Goal: Task Accomplishment & Management: Use online tool/utility

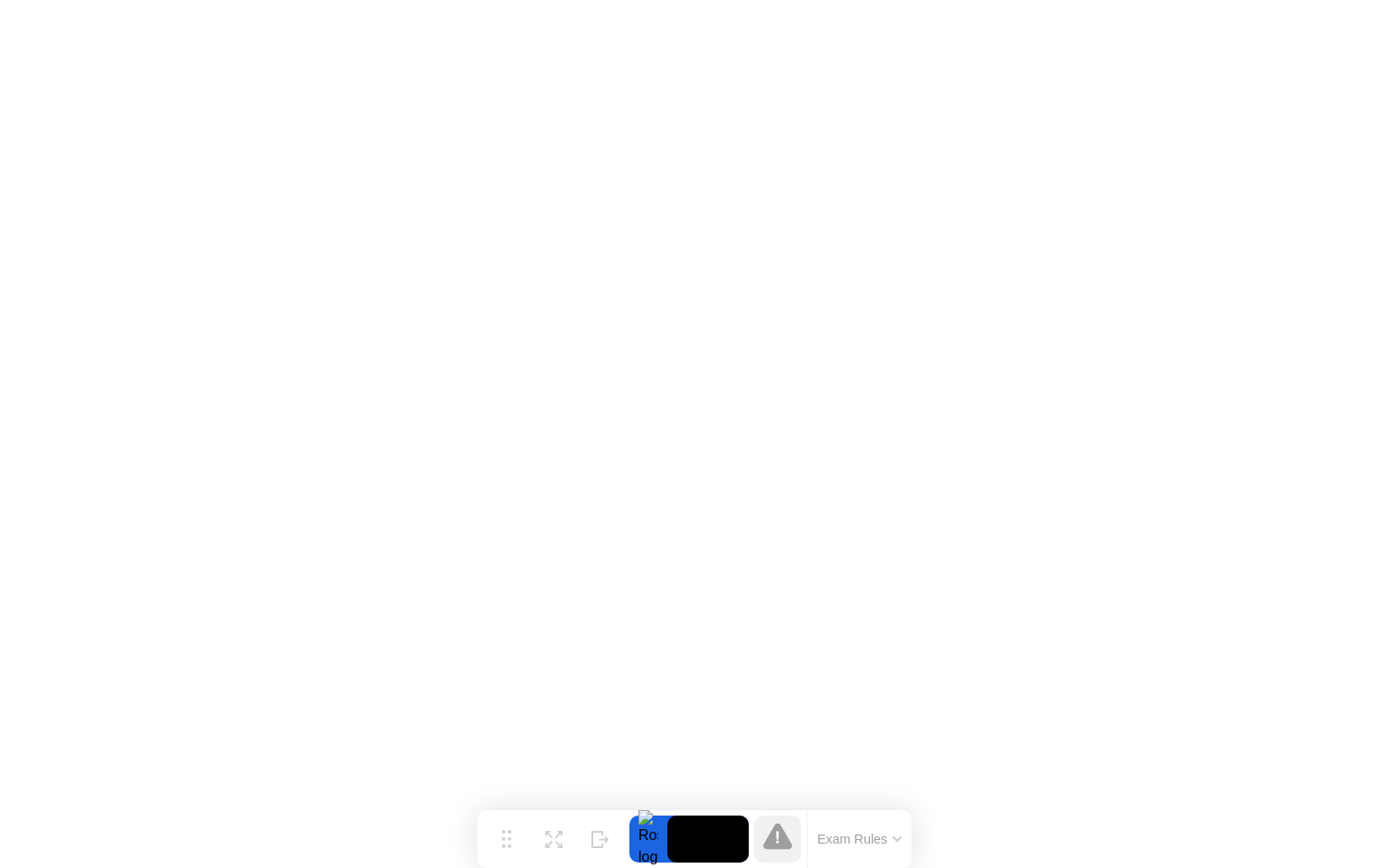
click at [878, 841] on button "Exam Rules" at bounding box center [860, 840] width 96 height 16
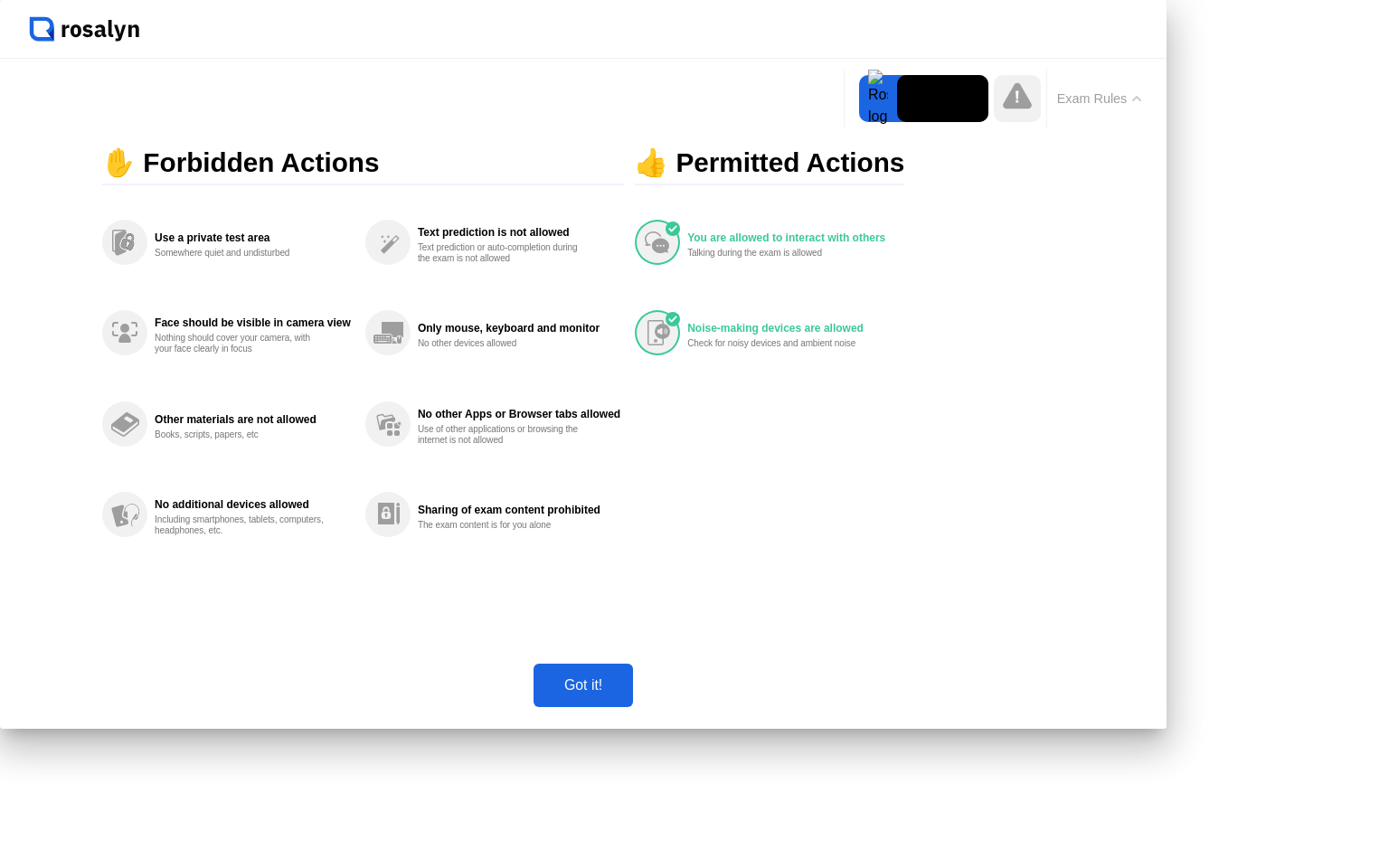
click at [628, 694] on div "Got it!" at bounding box center [583, 686] width 89 height 16
click at [1004, 109] on icon at bounding box center [1018, 95] width 29 height 27
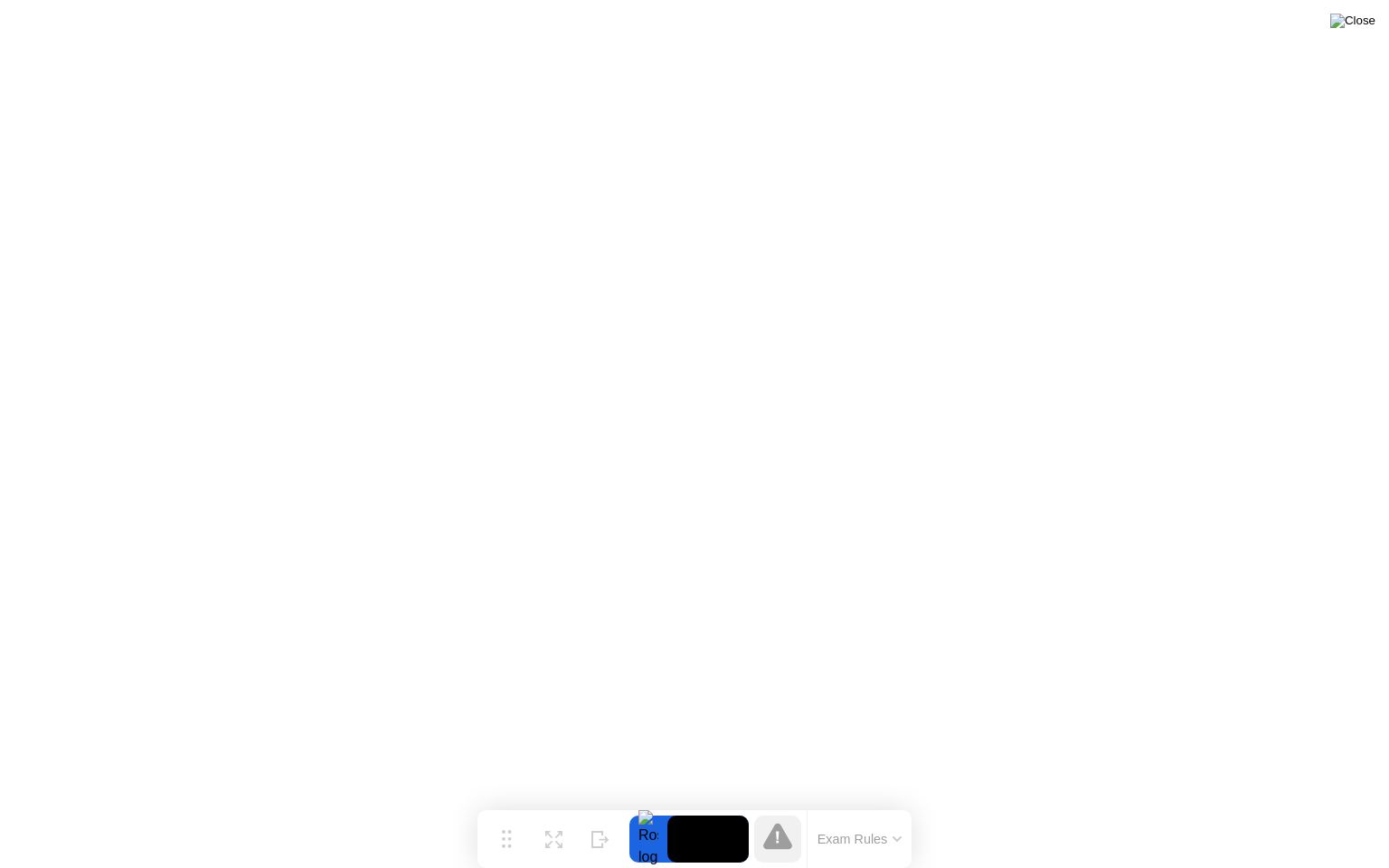
click at [1368, 20] on img at bounding box center [1352, 21] width 45 height 15
click at [861, 838] on button "Exam Rules" at bounding box center [860, 840] width 96 height 16
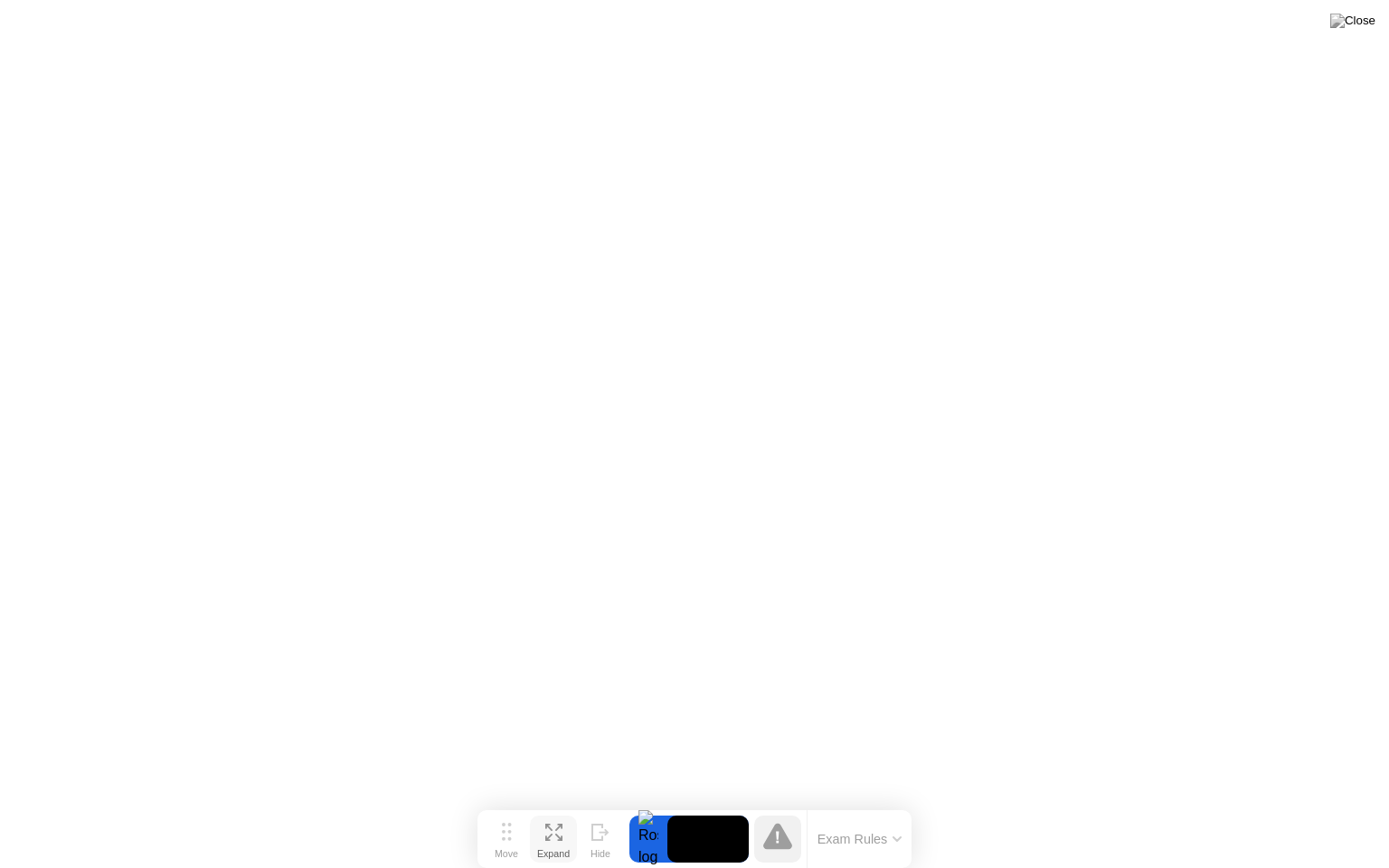
click at [558, 830] on icon at bounding box center [554, 832] width 17 height 17
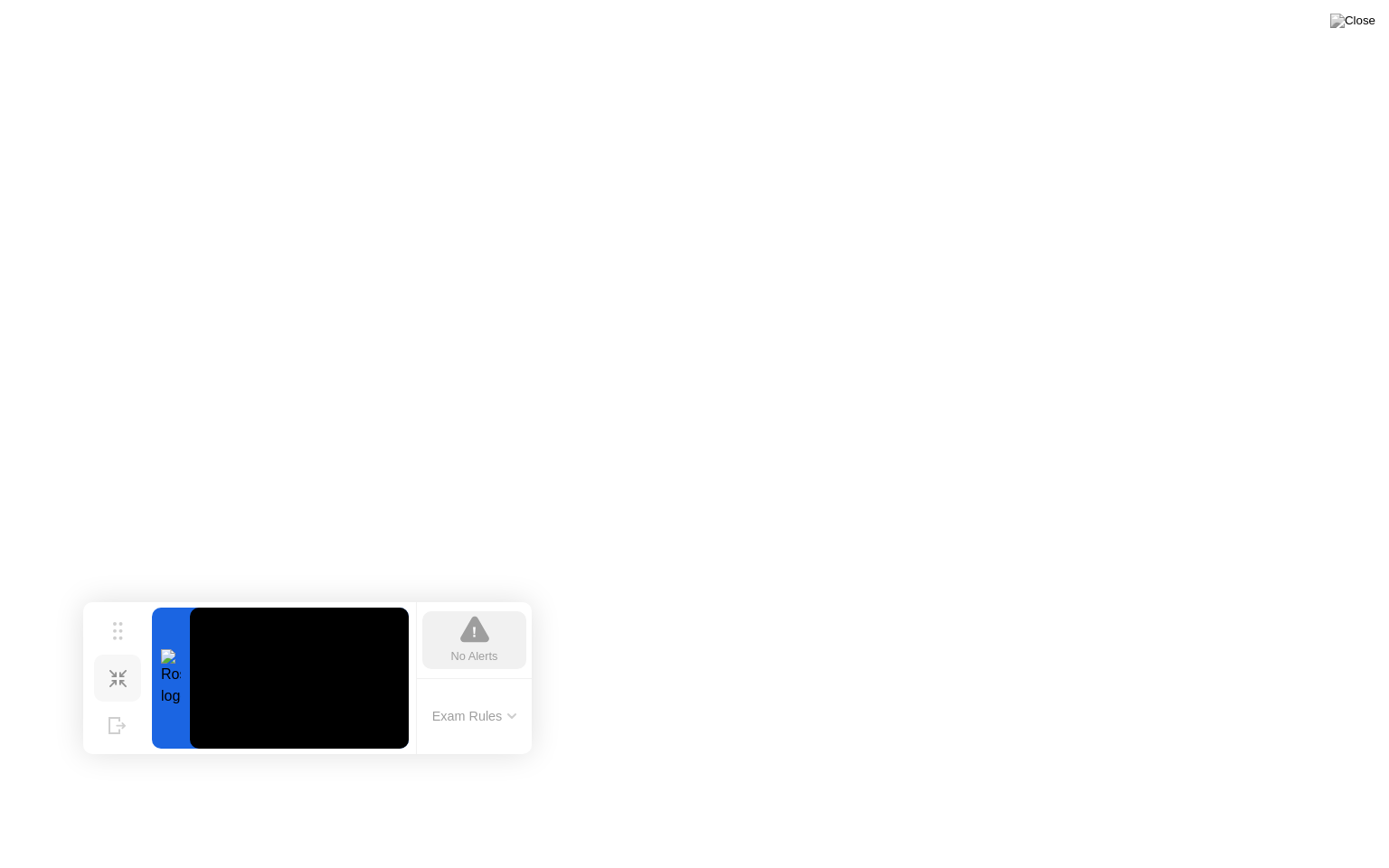
drag, startPoint x: 514, startPoint y: 743, endPoint x: 267, endPoint y: 635, distance: 269.6
click at [120, 636] on circle at bounding box center [120, 638] width 4 height 4
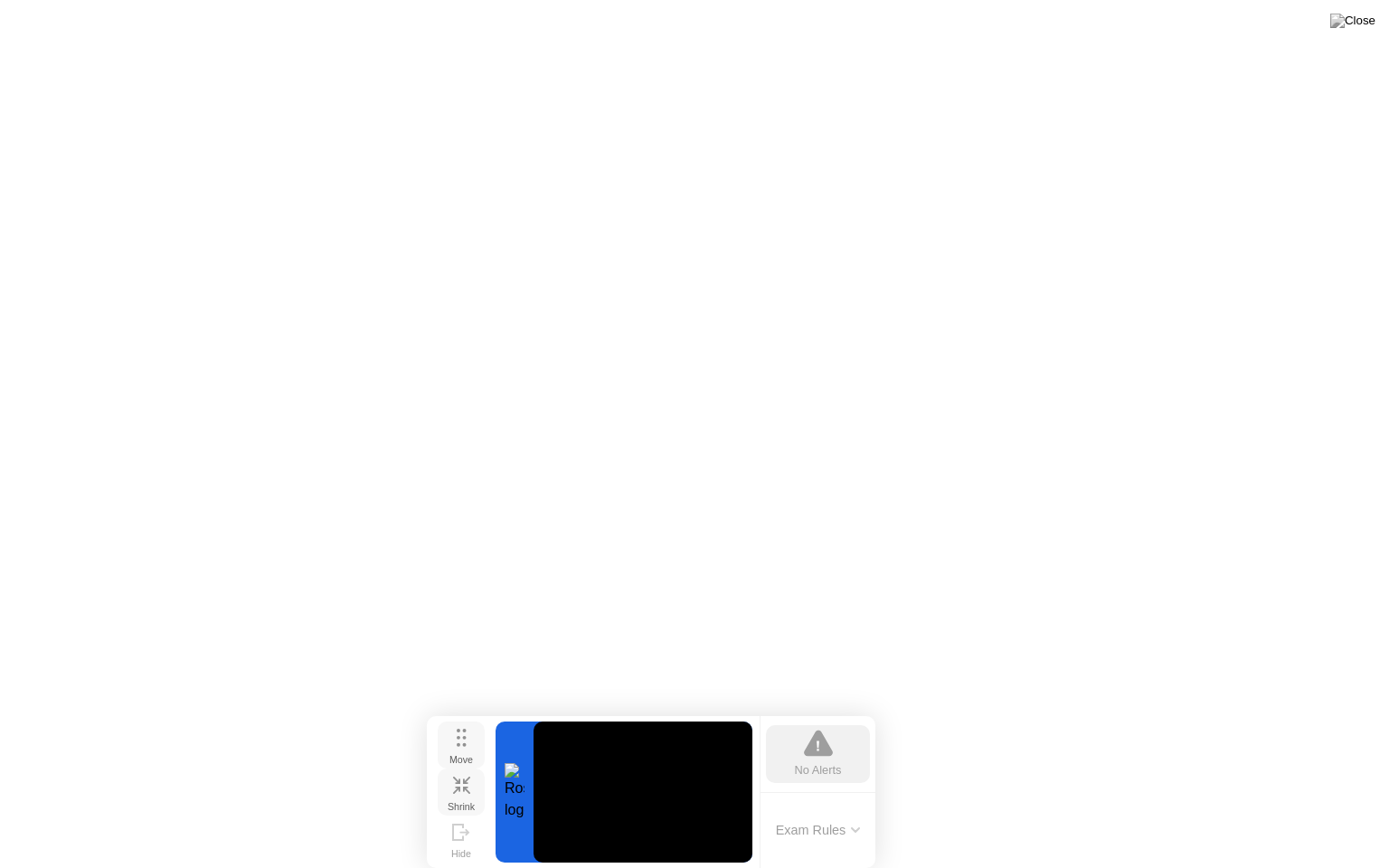
drag, startPoint x: 121, startPoint y: 631, endPoint x: 463, endPoint y: 743, distance: 359.9
click at [463, 744] on circle at bounding box center [464, 745] width 4 height 4
click div
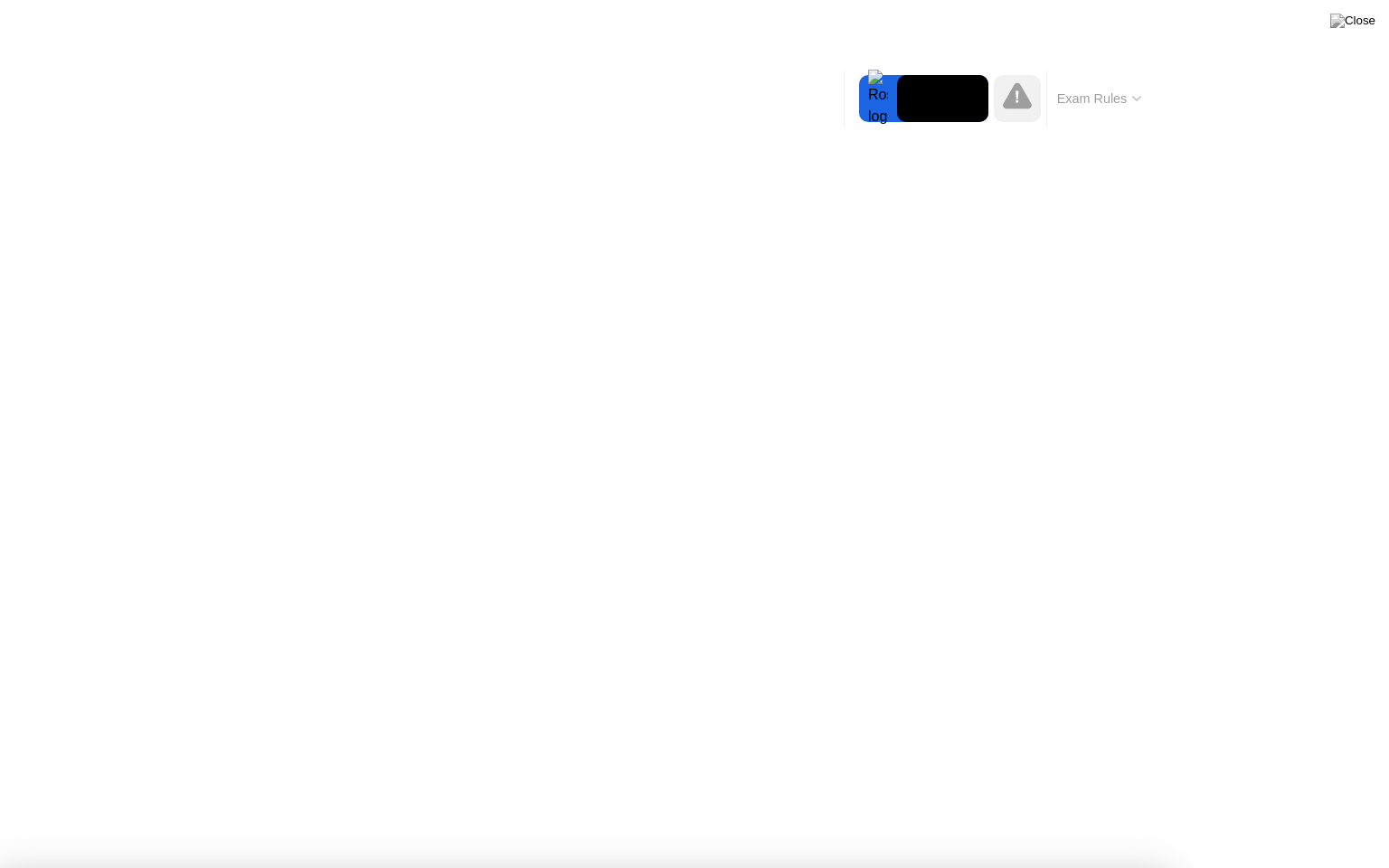
click at [991, 867] on div at bounding box center [694, 868] width 1389 height 0
drag, startPoint x: 888, startPoint y: 825, endPoint x: 1051, endPoint y: 591, distance: 285.2
click at [890, 867] on div at bounding box center [694, 868] width 1389 height 0
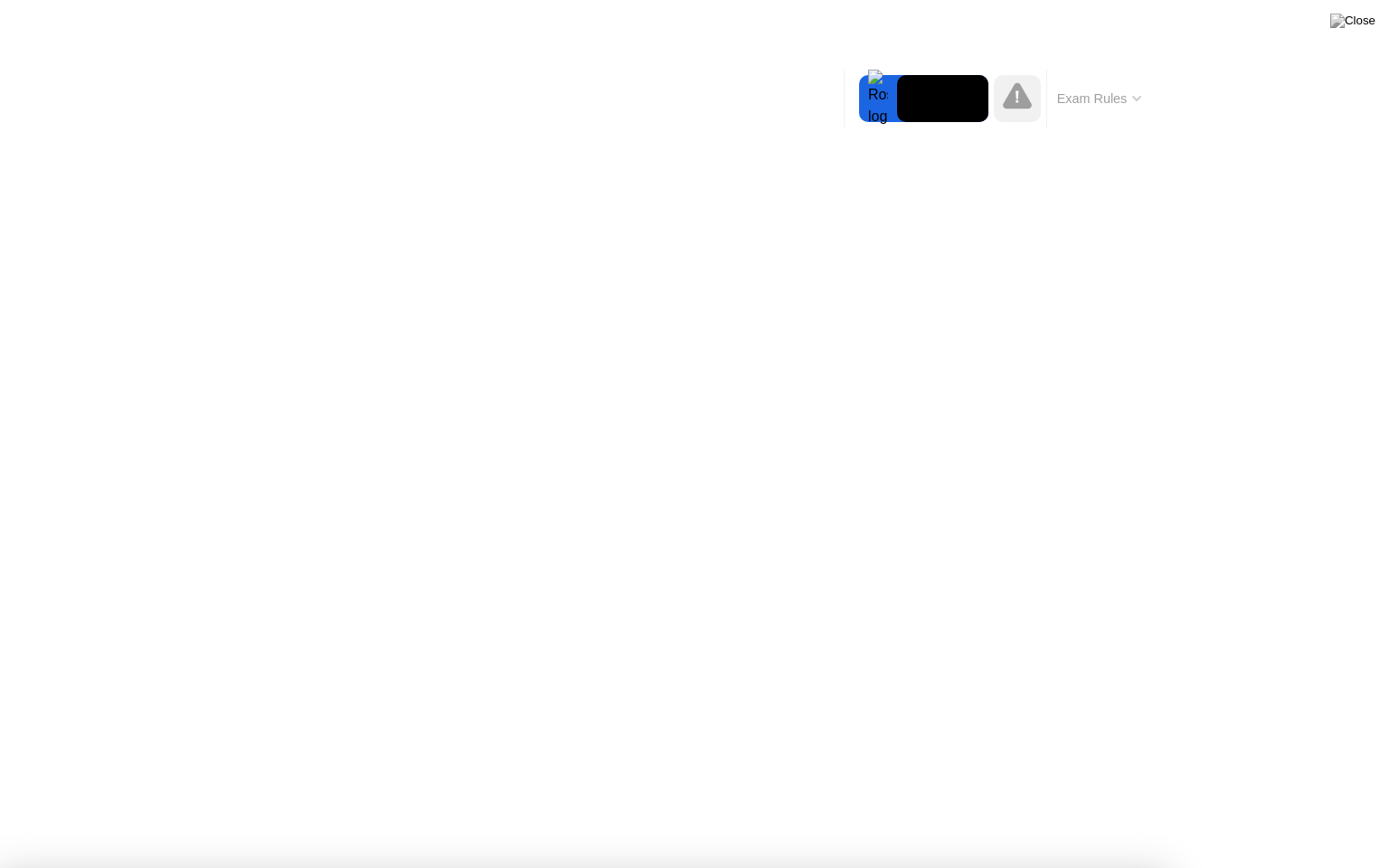
drag, startPoint x: 635, startPoint y: 672, endPoint x: 572, endPoint y: 710, distance: 73.6
click at [1326, 867] on div at bounding box center [694, 868] width 1389 height 0
click at [1327, 867] on div at bounding box center [694, 868] width 1389 height 0
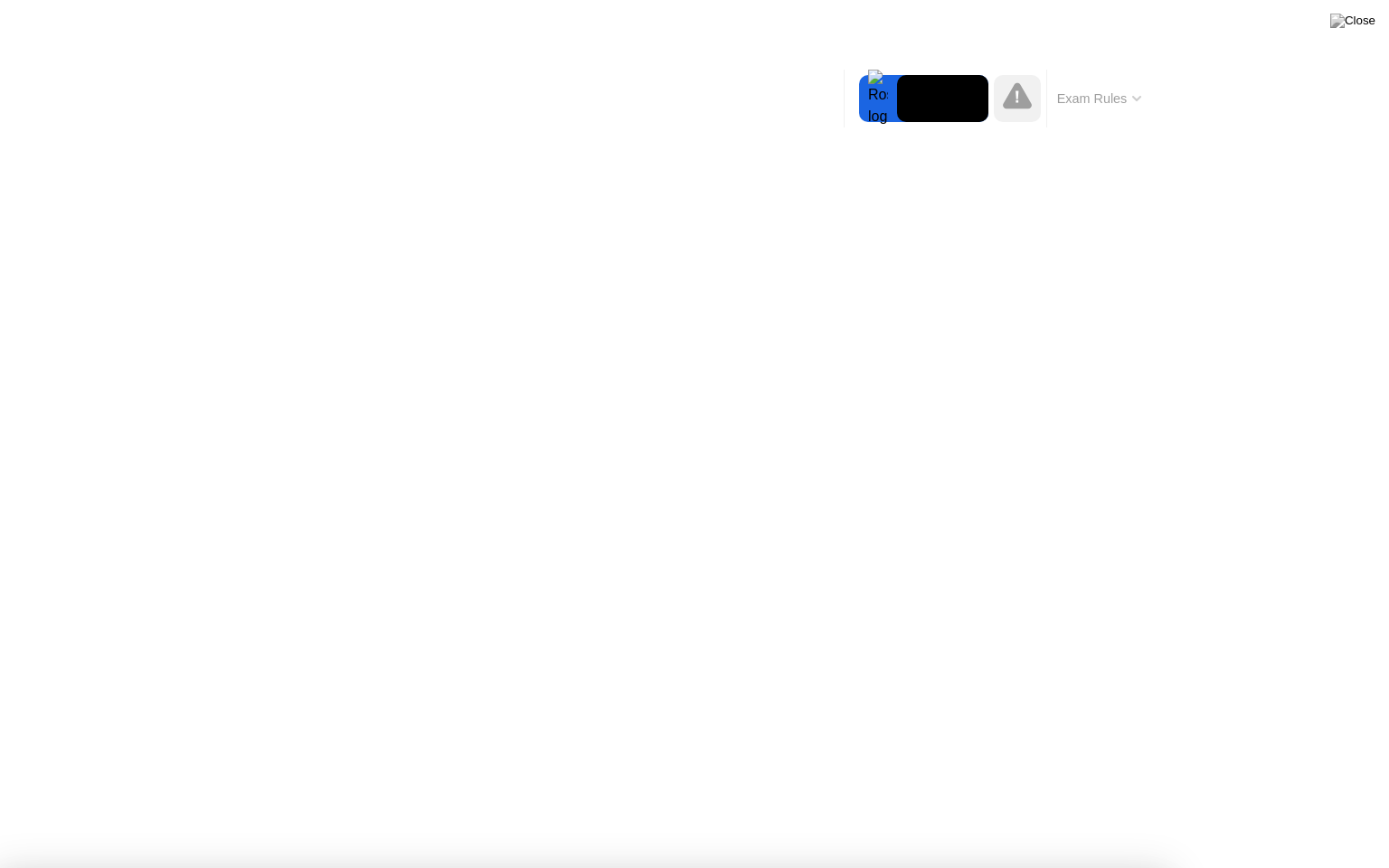
click at [1329, 867] on div at bounding box center [694, 868] width 1389 height 0
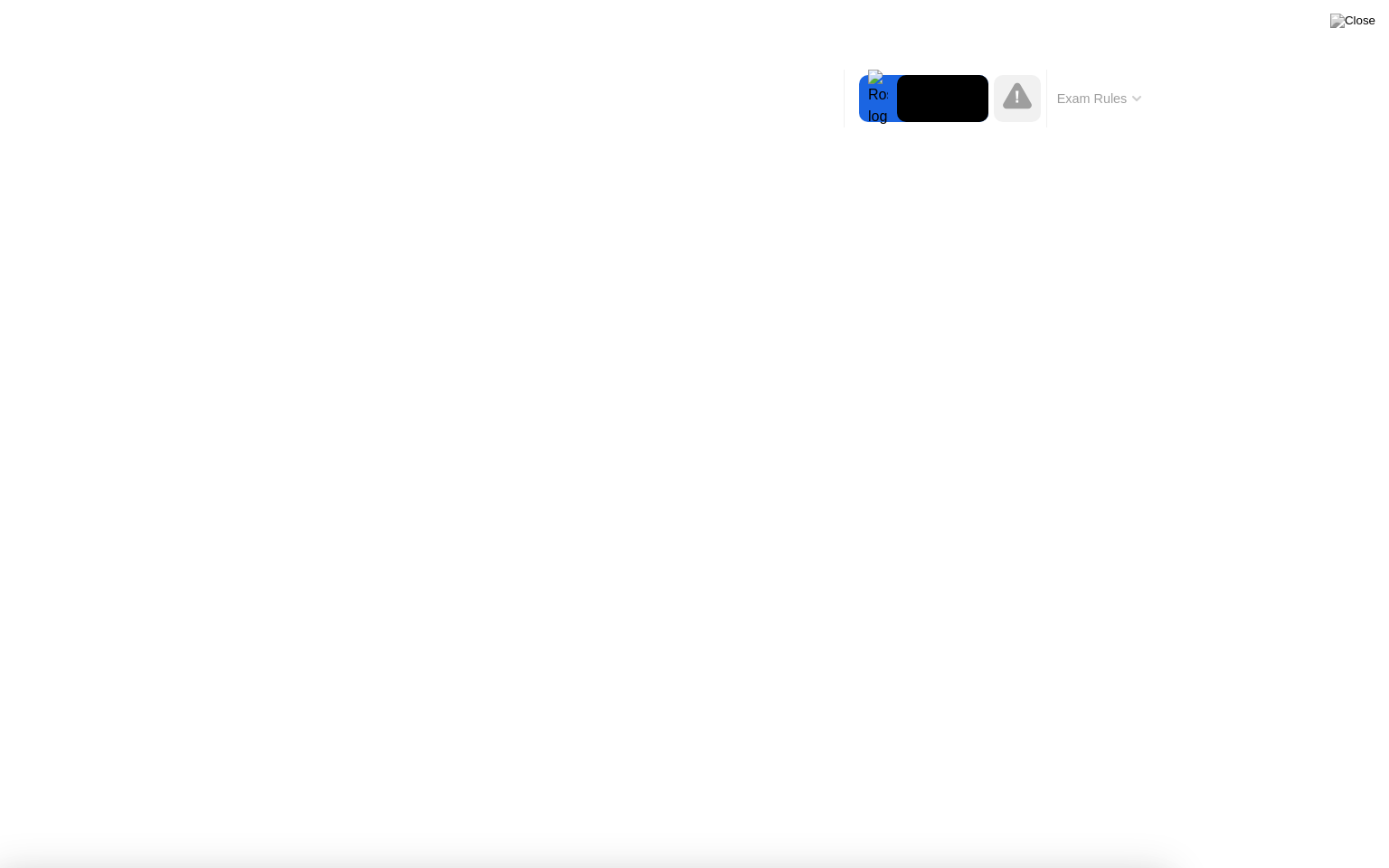
click at [1388, 867] on div at bounding box center [694, 868] width 1389 height 0
drag, startPoint x: 1388, startPoint y: 747, endPoint x: 580, endPoint y: 845, distance: 813.9
drag, startPoint x: 580, startPoint y: 845, endPoint x: 0, endPoint y: 601, distance: 629.2
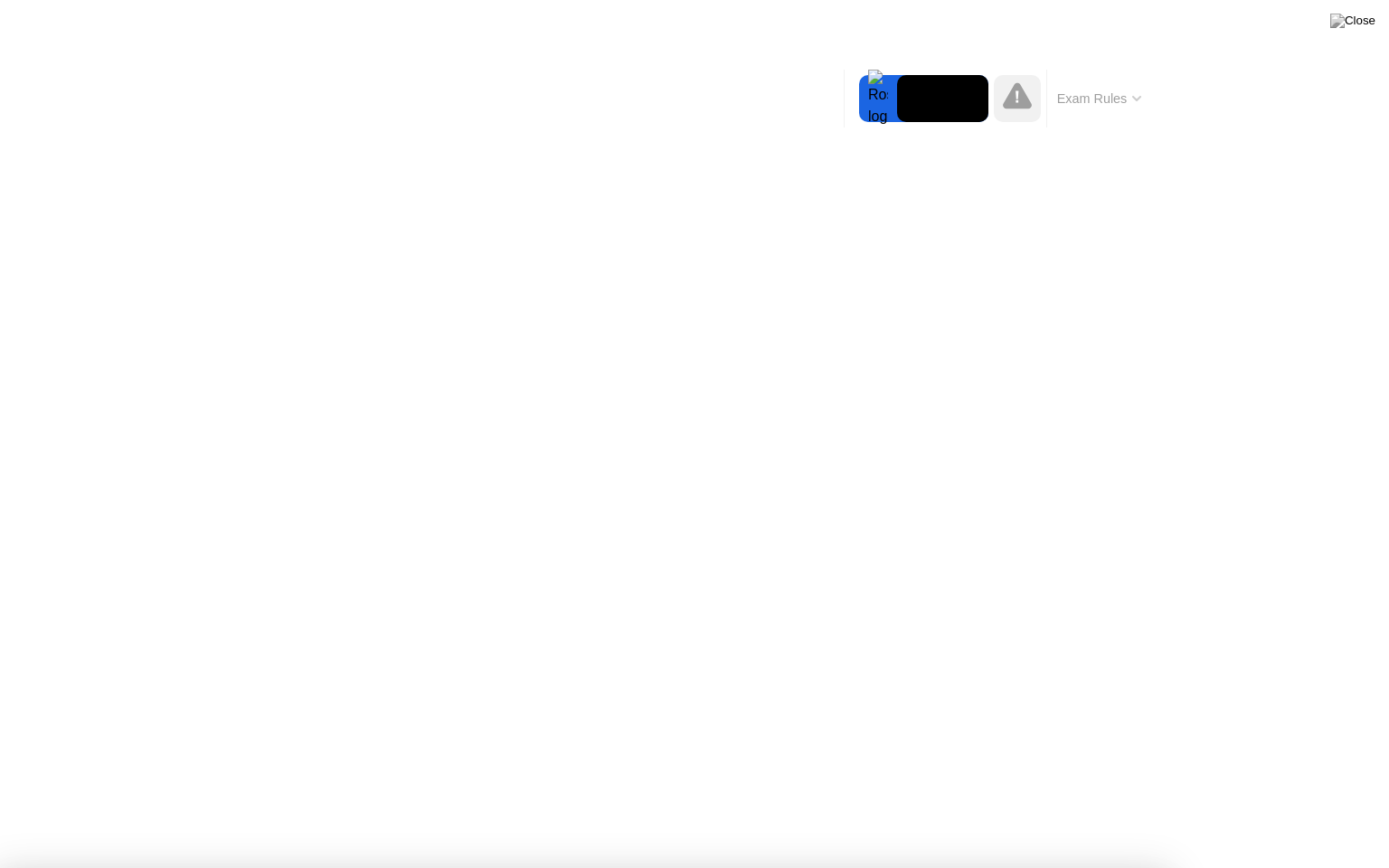
drag, startPoint x: 409, startPoint y: 708, endPoint x: 669, endPoint y: 537, distance: 311.2
drag, startPoint x: 695, startPoint y: 526, endPoint x: 700, endPoint y: 515, distance: 12.1
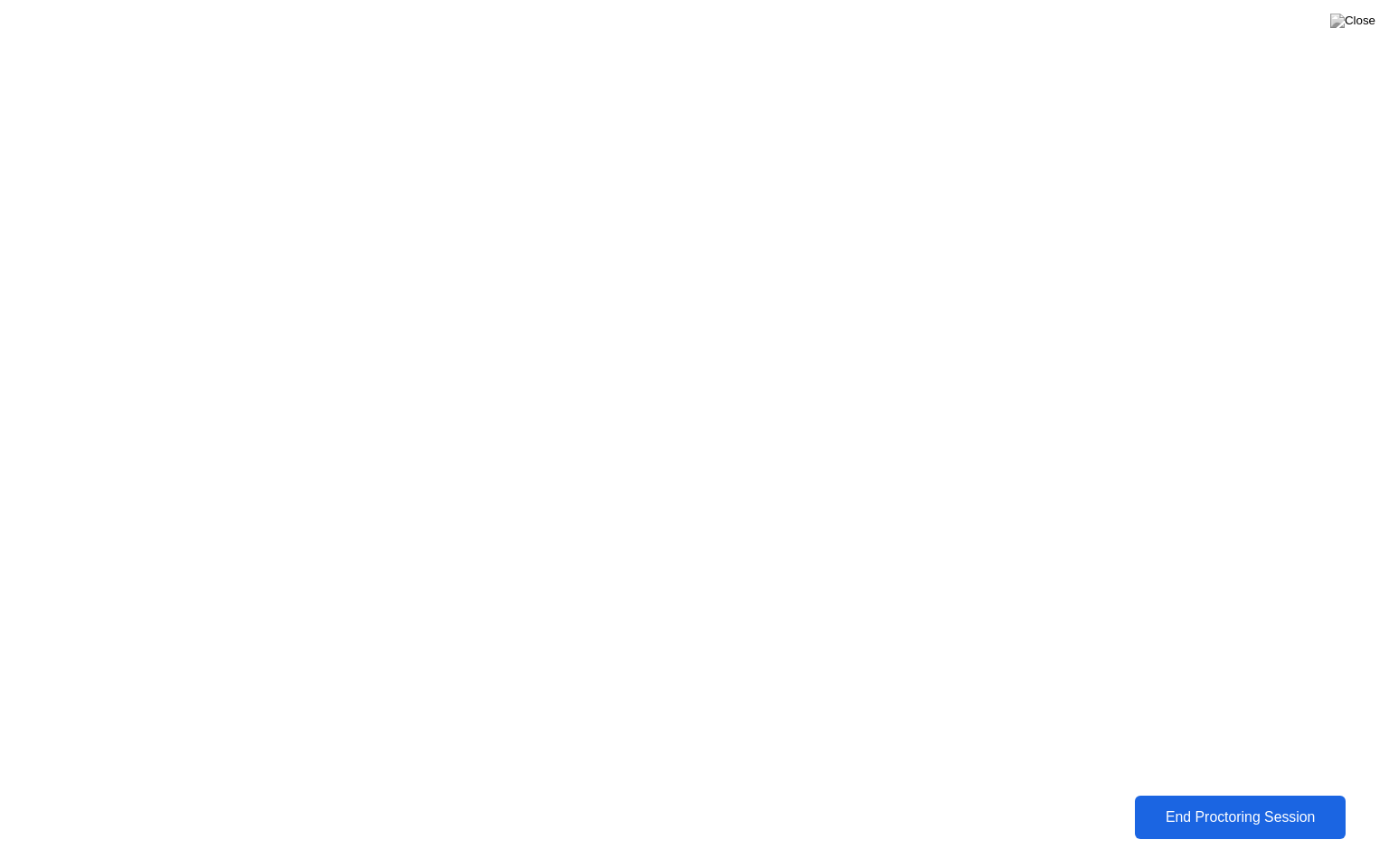
click at [1244, 826] on div "End Proctoring Session" at bounding box center [1241, 818] width 201 height 16
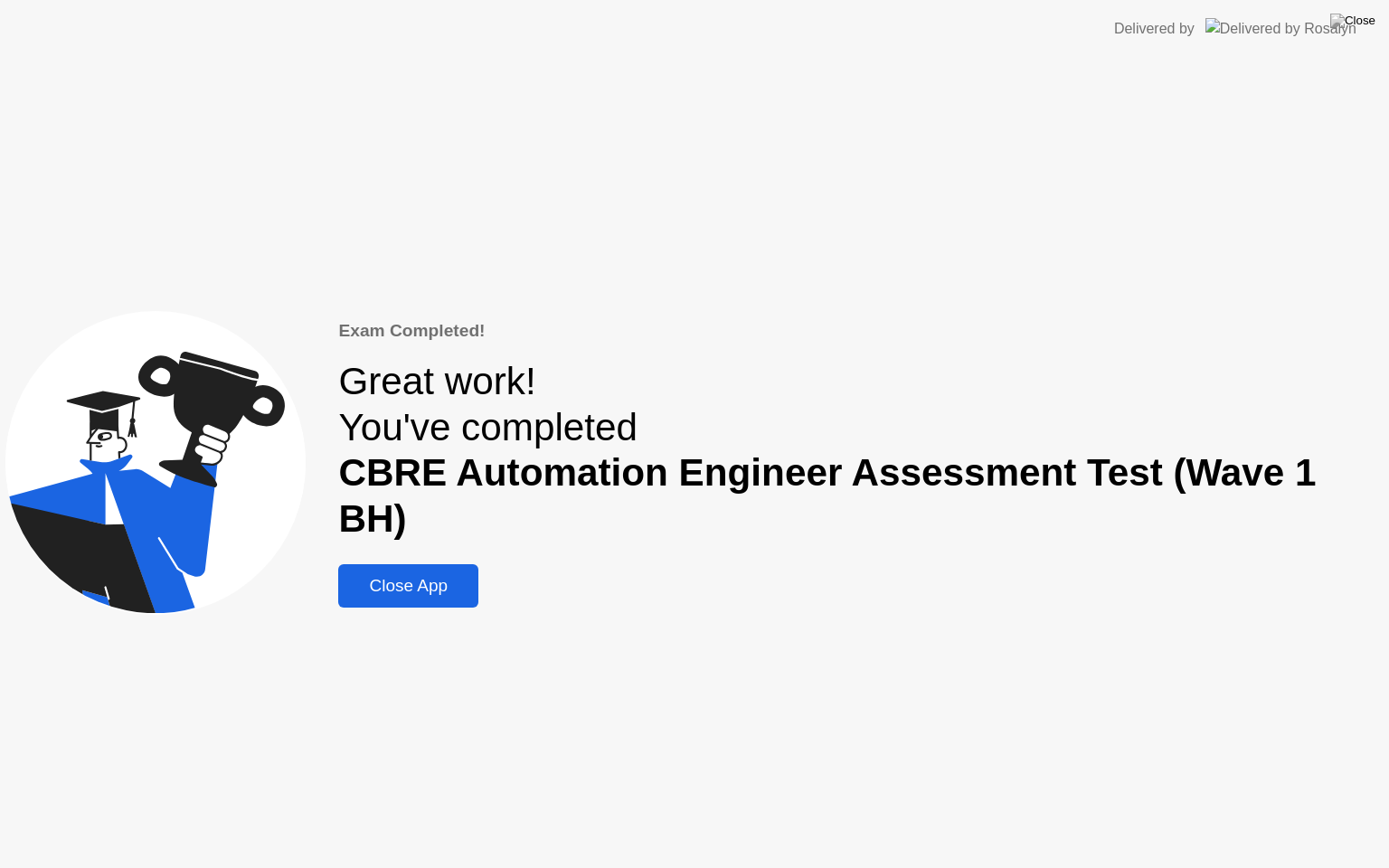
click at [439, 576] on div "Close App" at bounding box center [407, 586] width 129 height 20
